Goal: Navigation & Orientation: Find specific page/section

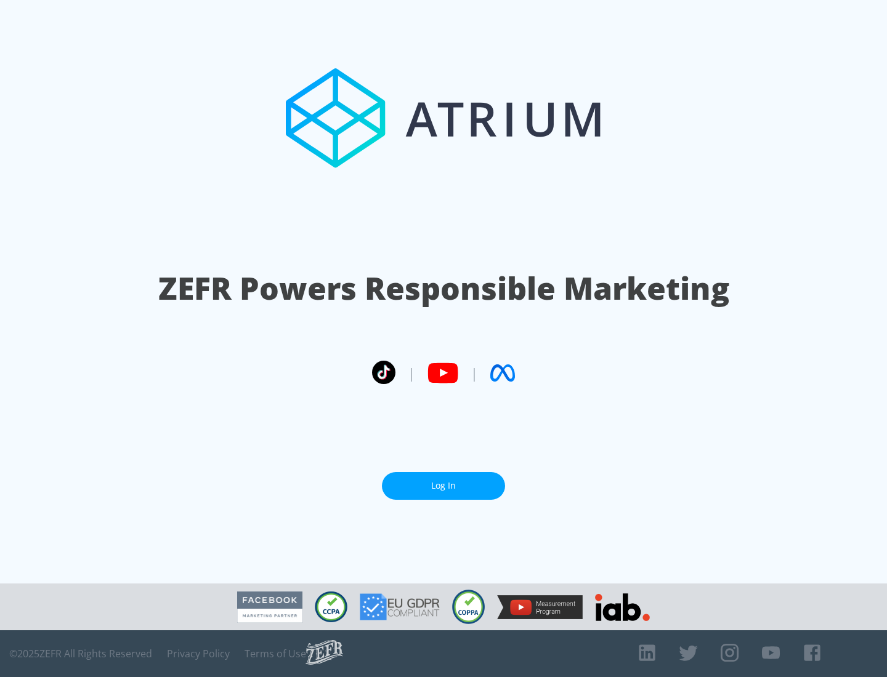
click at [443, 486] on link "Log In" at bounding box center [443, 486] width 123 height 28
